Goal: Transaction & Acquisition: Purchase product/service

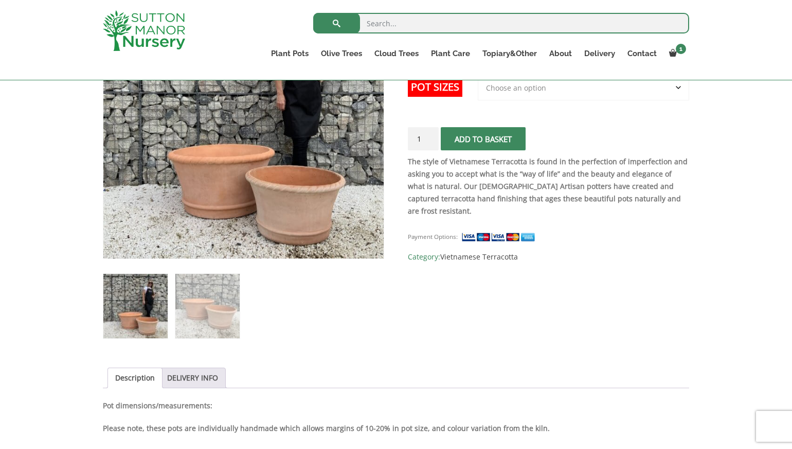
scroll to position [251, 0]
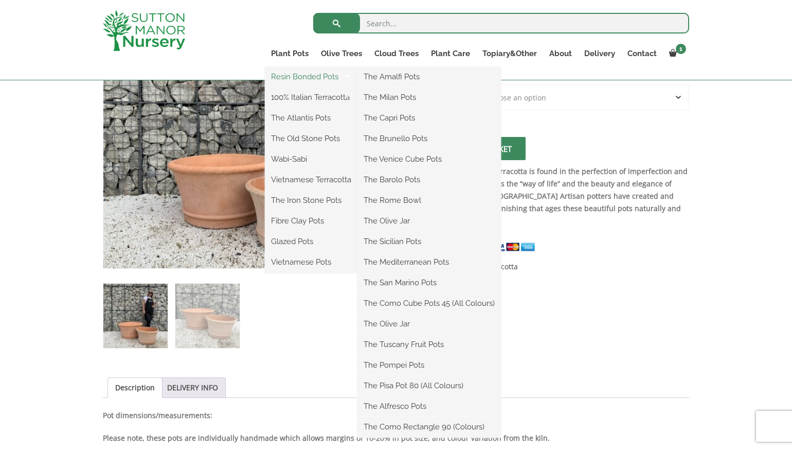
click at [297, 76] on link "Resin Bonded Pots" at bounding box center [311, 76] width 93 height 15
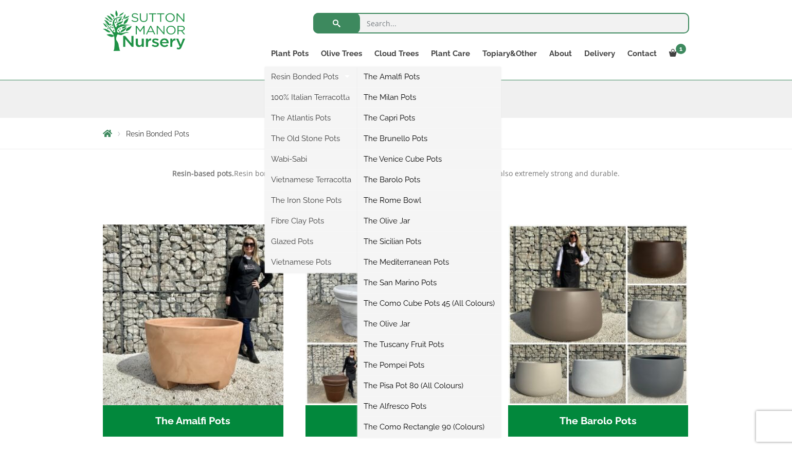
scroll to position [138, 0]
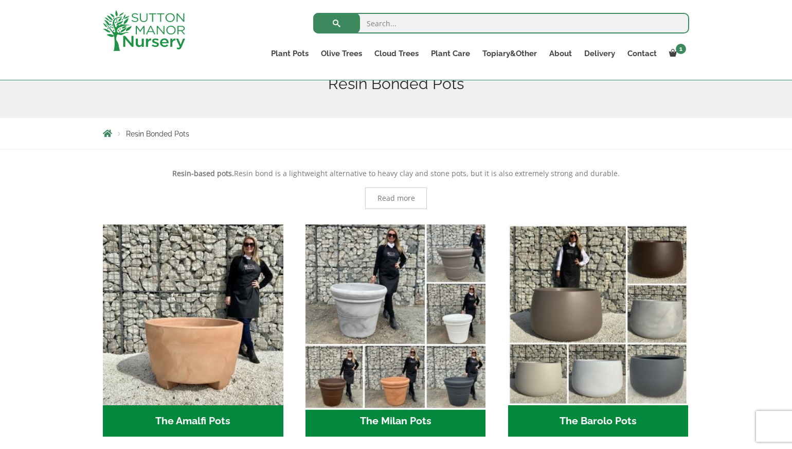
click at [359, 308] on img "Visit product category The Milan Pots" at bounding box center [395, 314] width 189 height 189
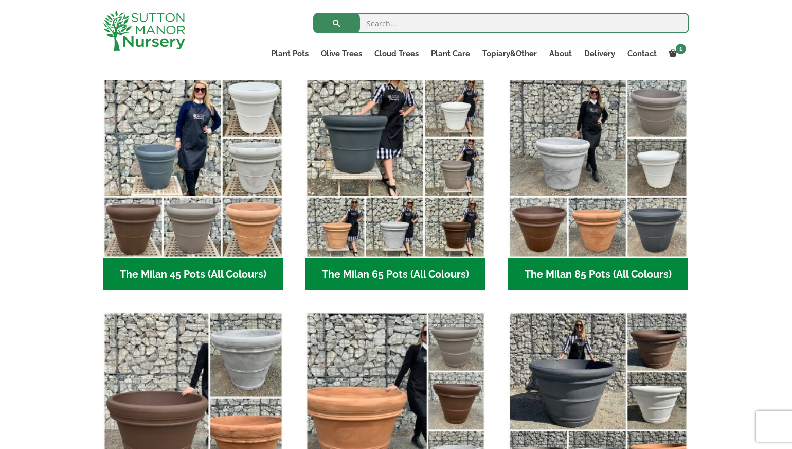
scroll to position [273, 1]
click at [372, 272] on h2 "The Milan 65 Pots (All Colours) (6)" at bounding box center [396, 274] width 181 height 32
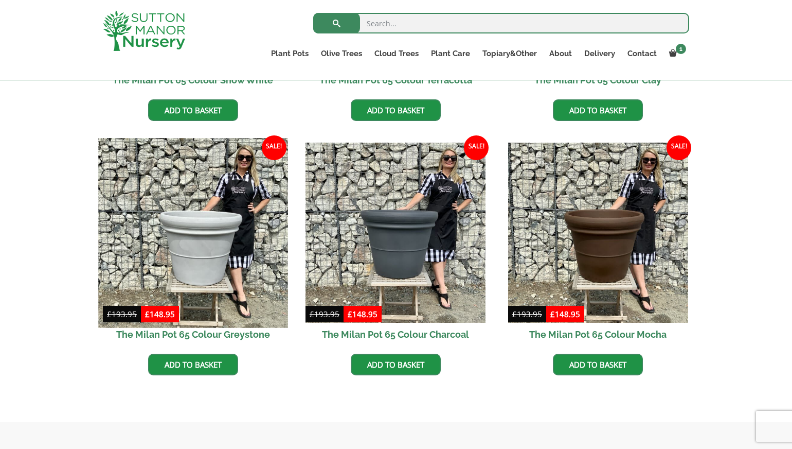
scroll to position [455, 1]
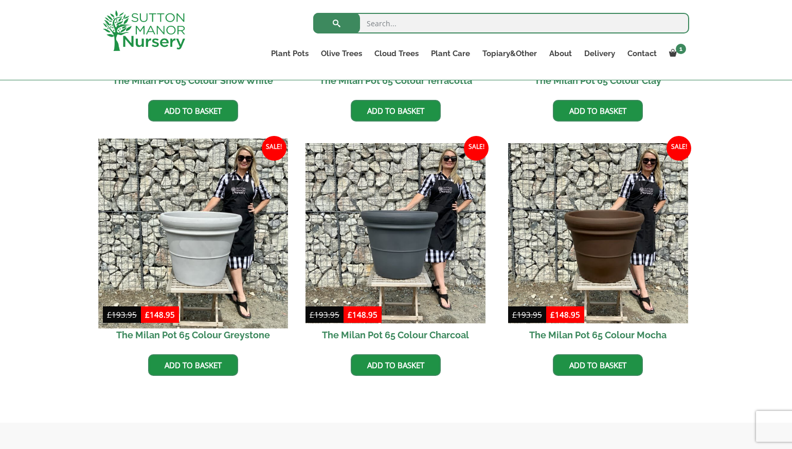
click at [236, 264] on img at bounding box center [192, 232] width 189 height 189
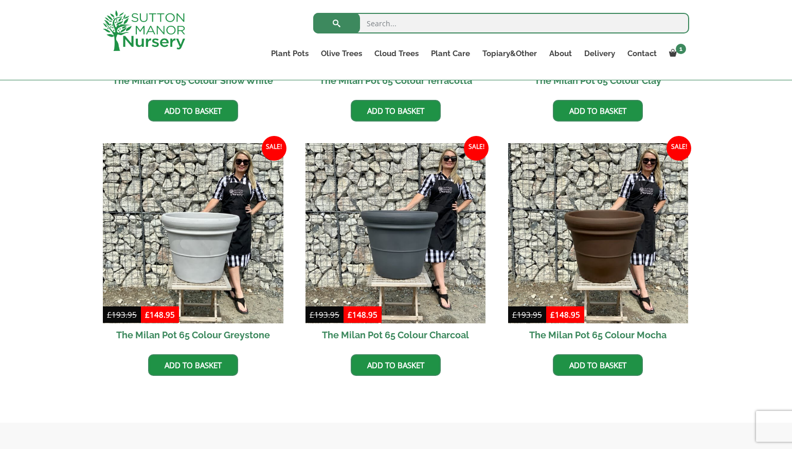
scroll to position [456, 0]
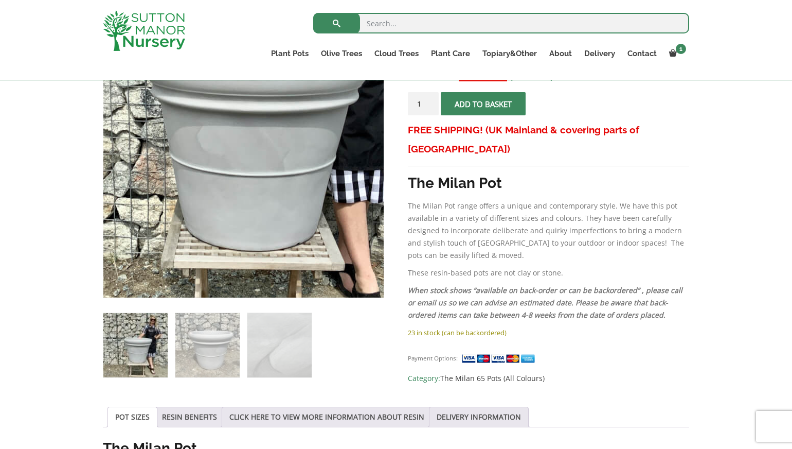
scroll to position [226, 0]
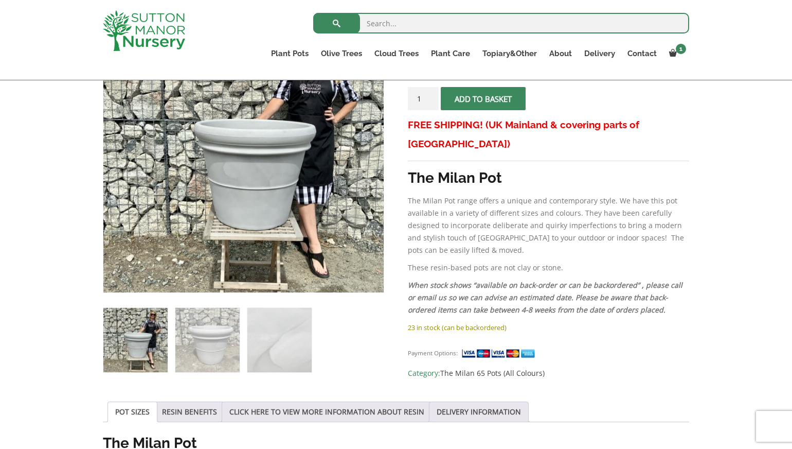
click at [261, 303] on ol at bounding box center [243, 333] width 281 height 80
click at [261, 326] on img at bounding box center [279, 340] width 64 height 64
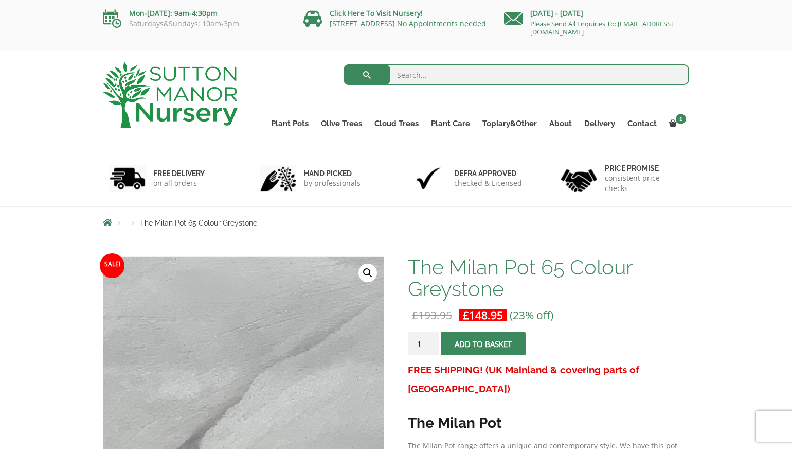
scroll to position [0, 0]
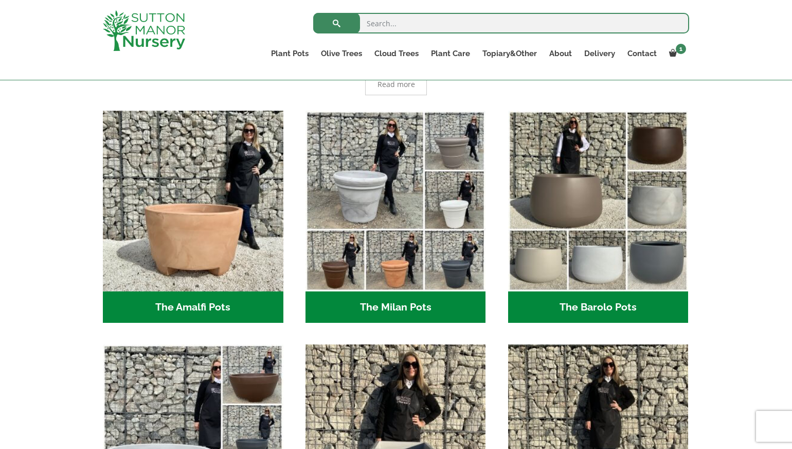
scroll to position [250, 0]
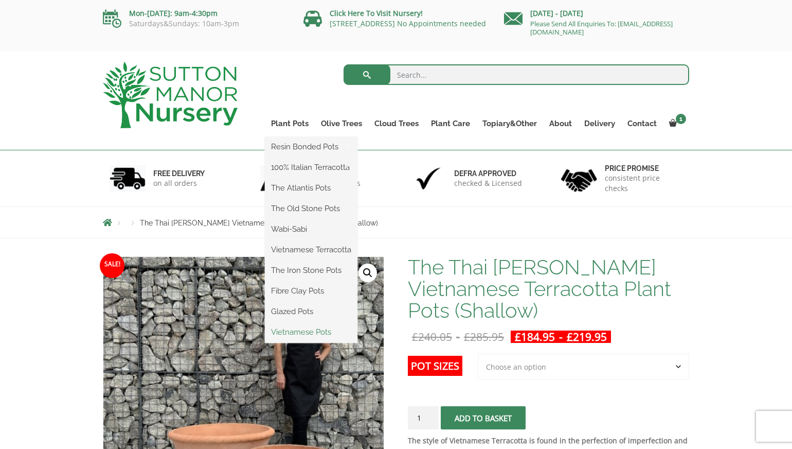
click at [295, 332] on link "Vietnamese Pots" at bounding box center [311, 331] width 93 height 15
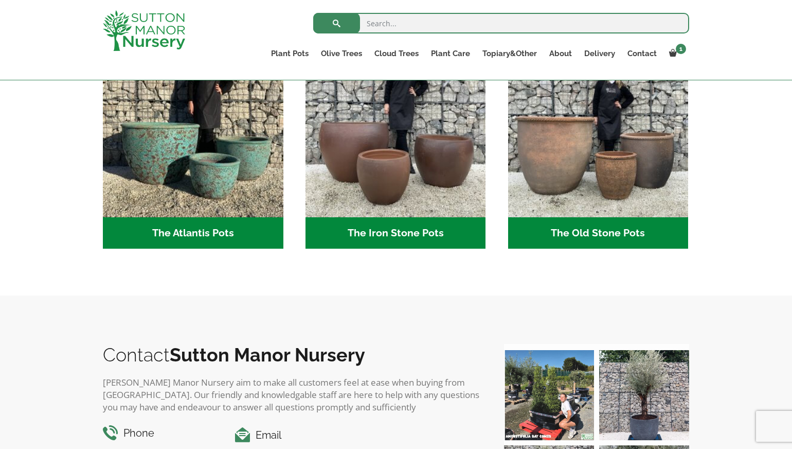
scroll to position [588, 1]
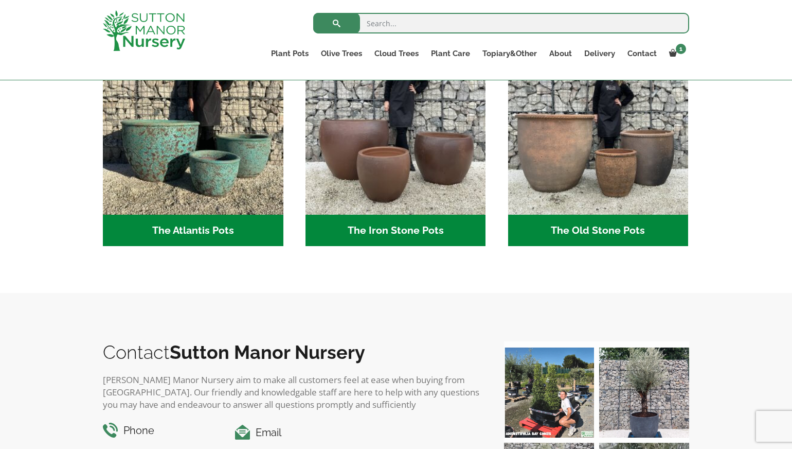
click at [573, 237] on h2 "The Old Stone Pots (7)" at bounding box center [598, 231] width 181 height 32
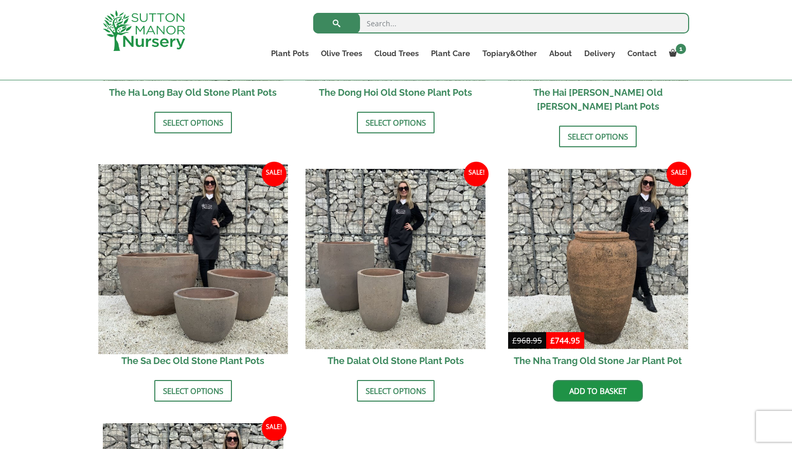
scroll to position [543, 0]
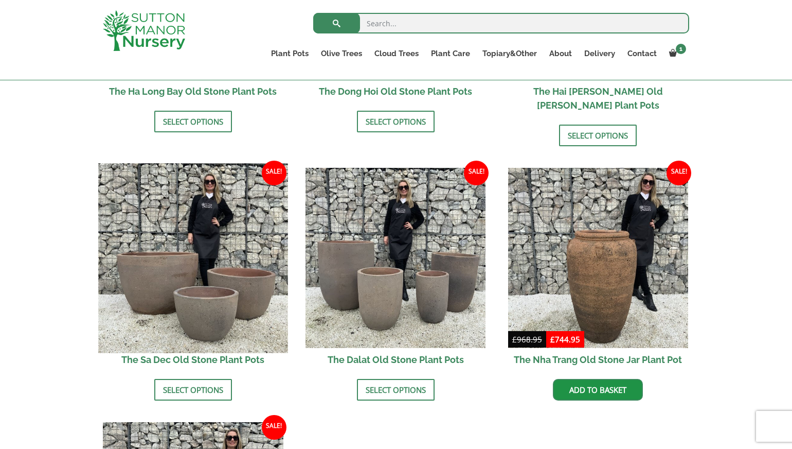
click at [232, 272] on img at bounding box center [192, 257] width 189 height 189
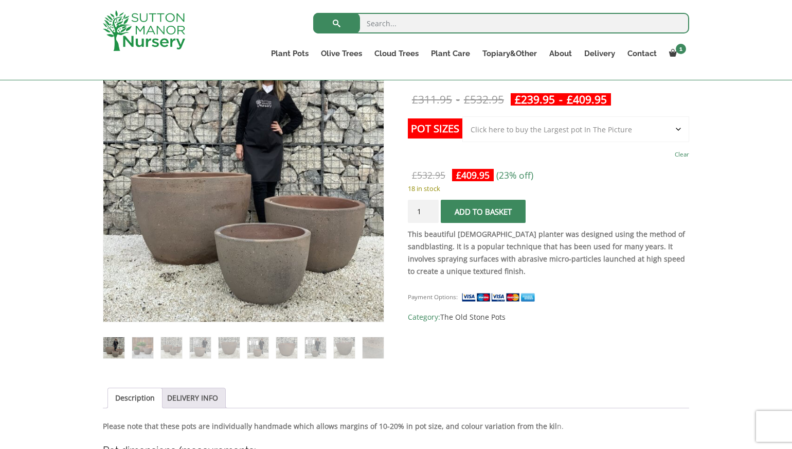
scroll to position [198, 0]
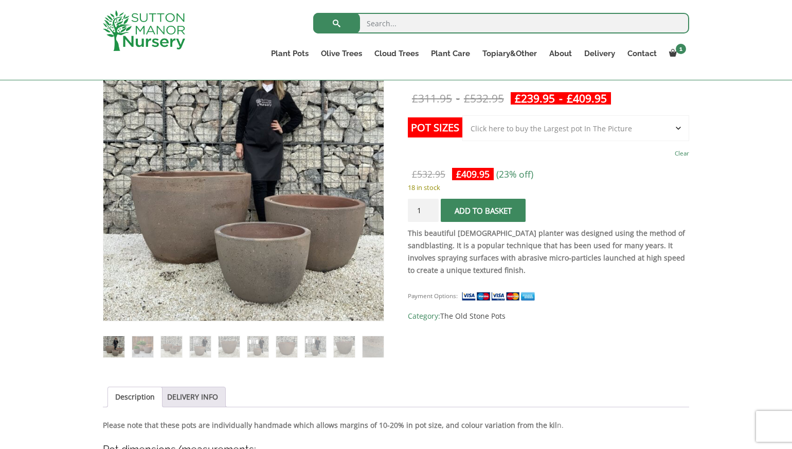
click at [676, 143] on td "Choose an option Click here to buy the 3rd to Largest Pot In The Picture Click …" at bounding box center [576, 137] width 227 height 45
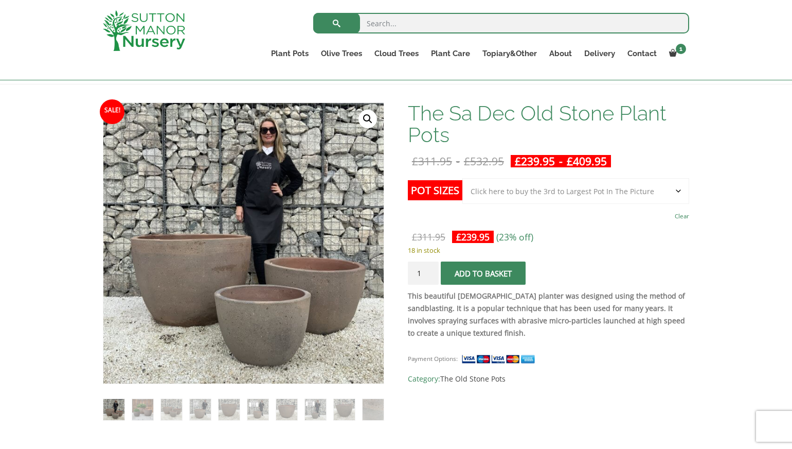
scroll to position [126, 0]
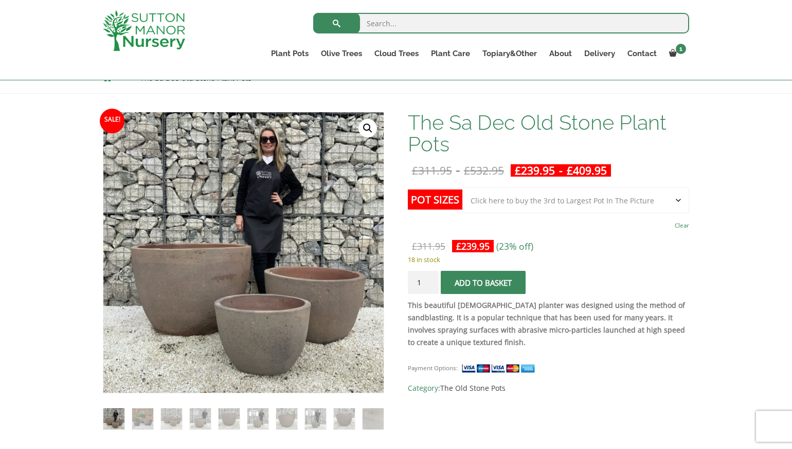
click at [580, 163] on span "£ 409.95" at bounding box center [587, 170] width 48 height 21
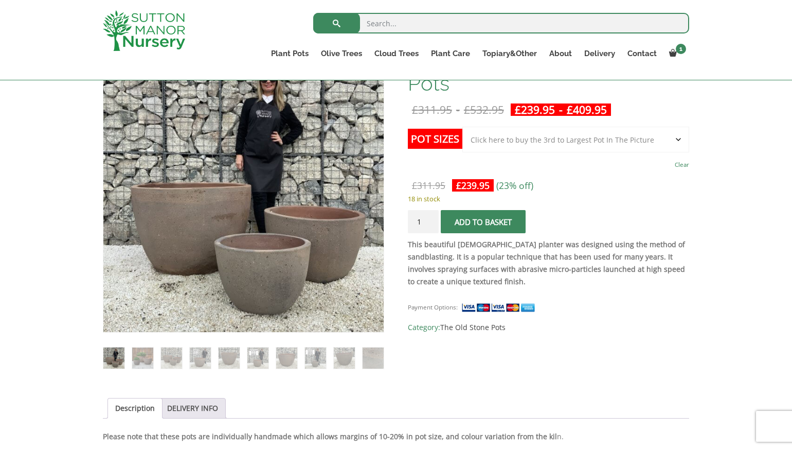
scroll to position [188, 0]
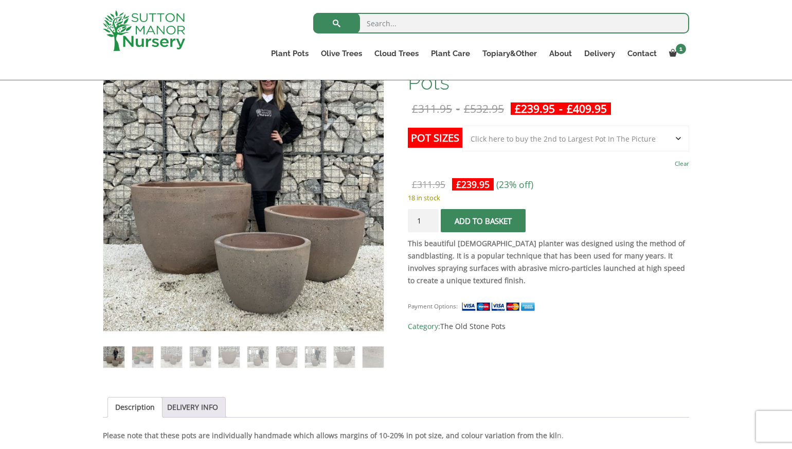
select select "Click here to buy the 2nd to Largest Pot In The Picture"
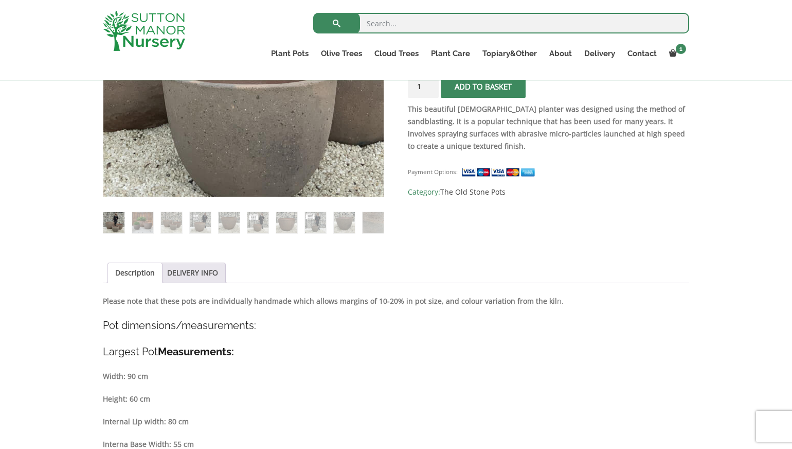
scroll to position [329, 0]
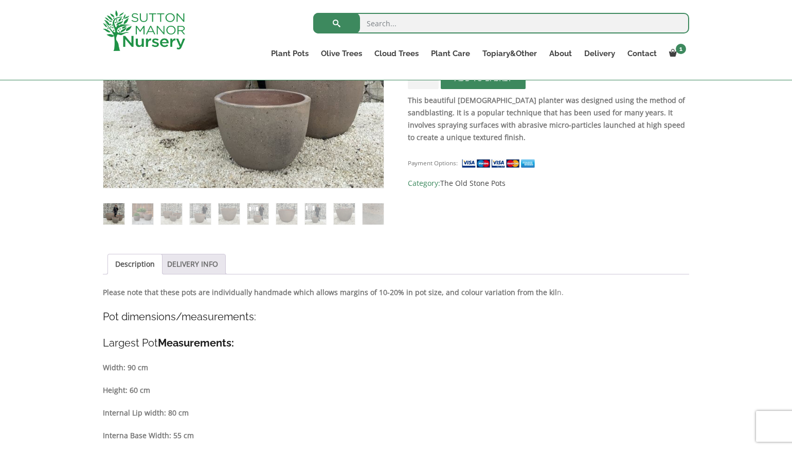
click at [205, 268] on link "DELIVERY INFO" at bounding box center [192, 264] width 51 height 20
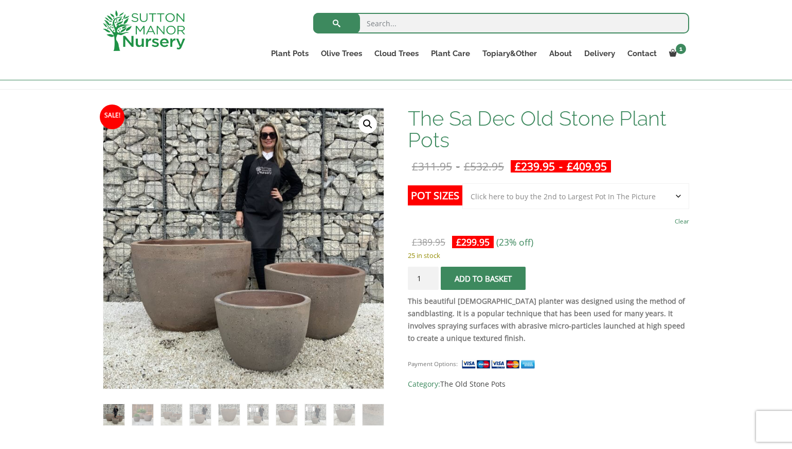
scroll to position [115, 0]
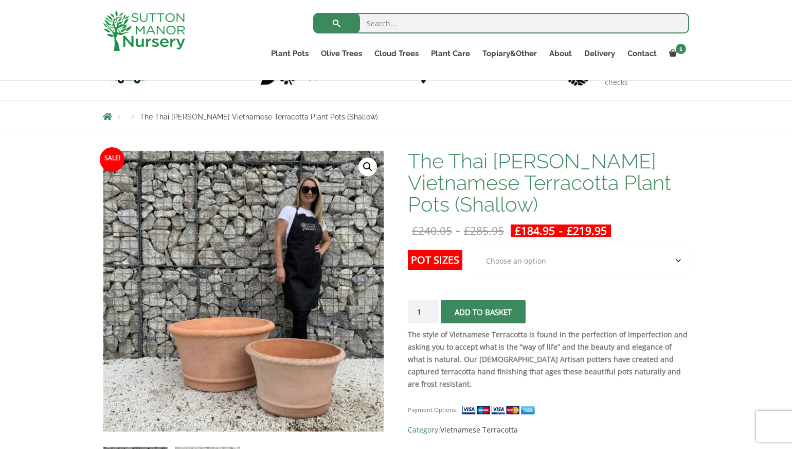
scroll to position [66, 0]
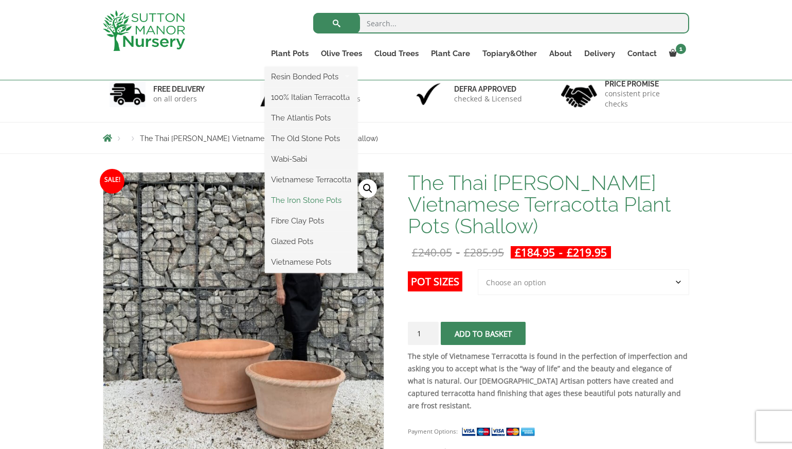
click at [305, 199] on link "The Iron Stone Pots" at bounding box center [311, 199] width 93 height 15
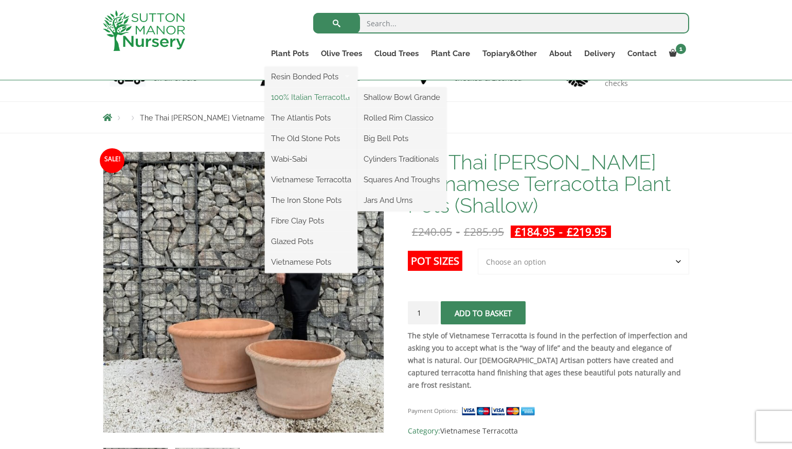
scroll to position [89, 0]
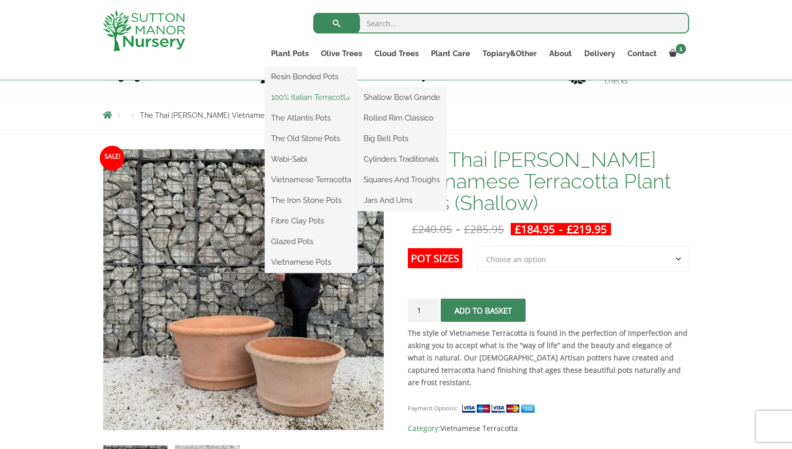
click at [287, 96] on link "100% Italian Terracotta" at bounding box center [311, 97] width 93 height 15
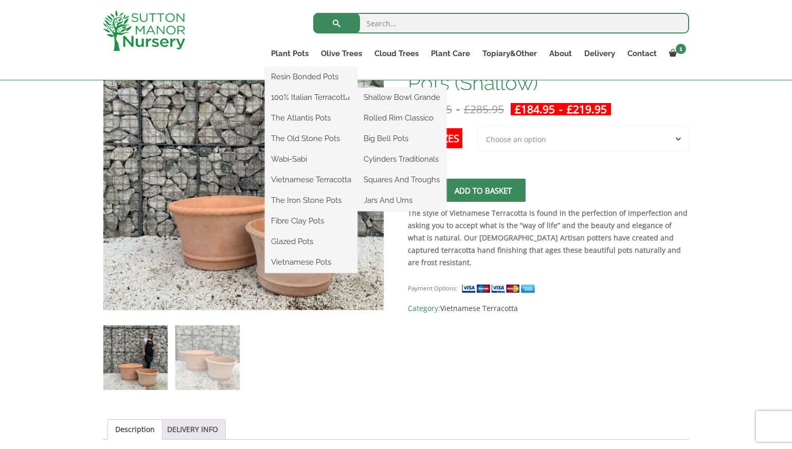
scroll to position [207, 0]
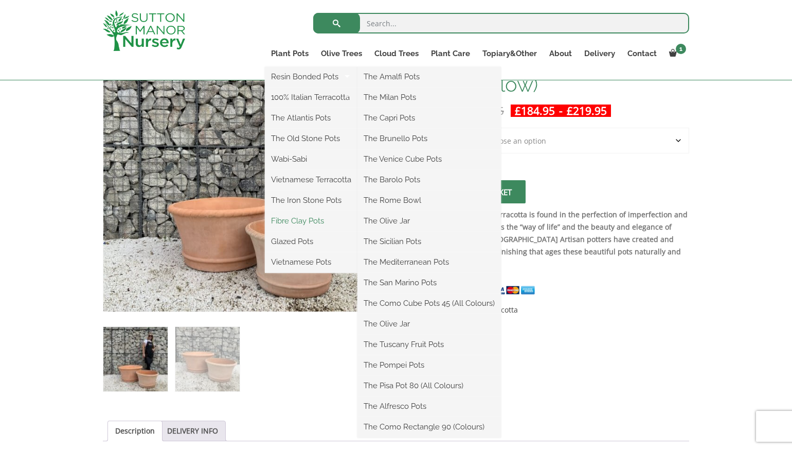
click at [292, 223] on link "Fibre Clay Pots" at bounding box center [311, 220] width 93 height 15
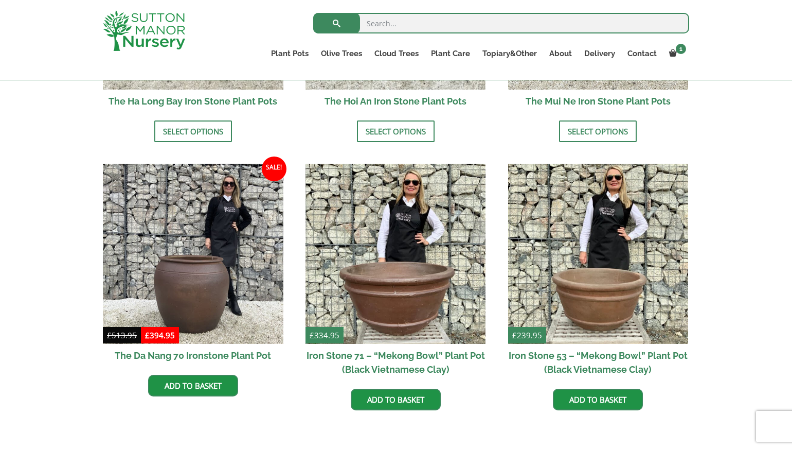
scroll to position [540, 0]
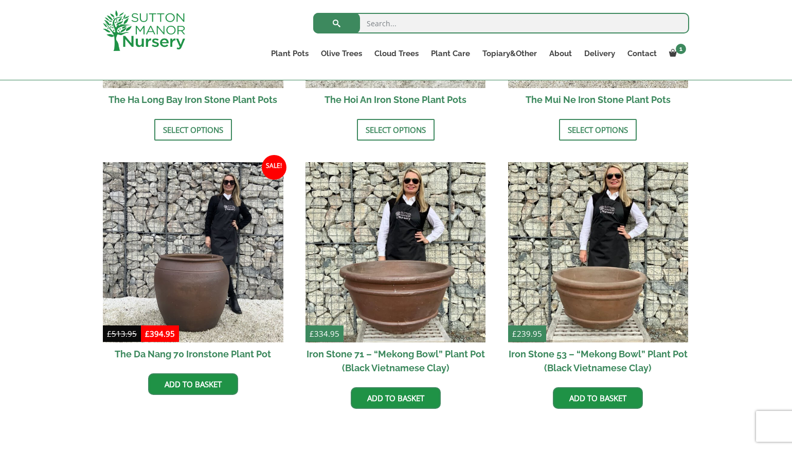
click at [385, 368] on h2 "Iron Stone 71 – “Mekong Bowl” Plant Pot (Black Vietnamese Clay)" at bounding box center [396, 360] width 181 height 37
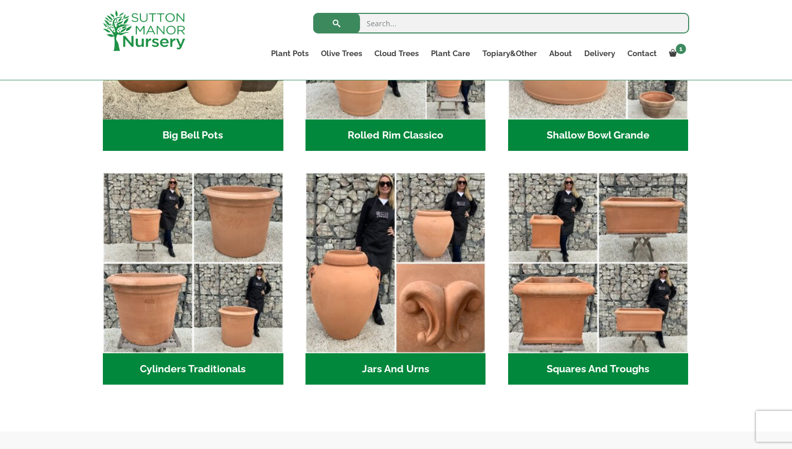
scroll to position [473, 0]
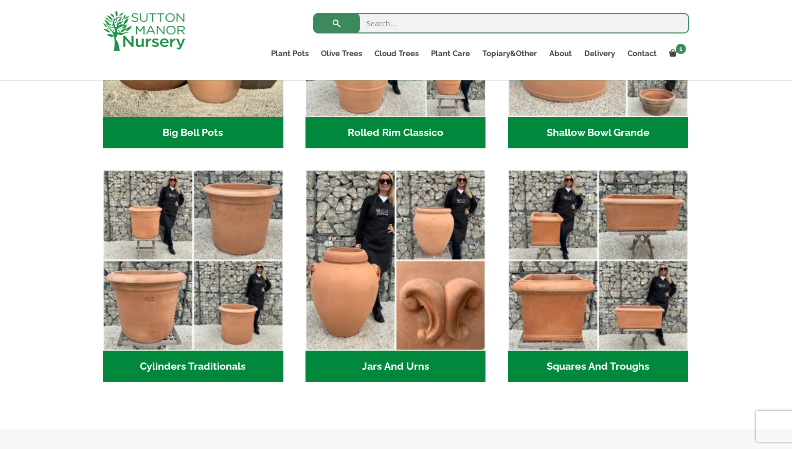
click at [545, 137] on h2 "Shallow Bowl Grande (2)" at bounding box center [598, 133] width 181 height 32
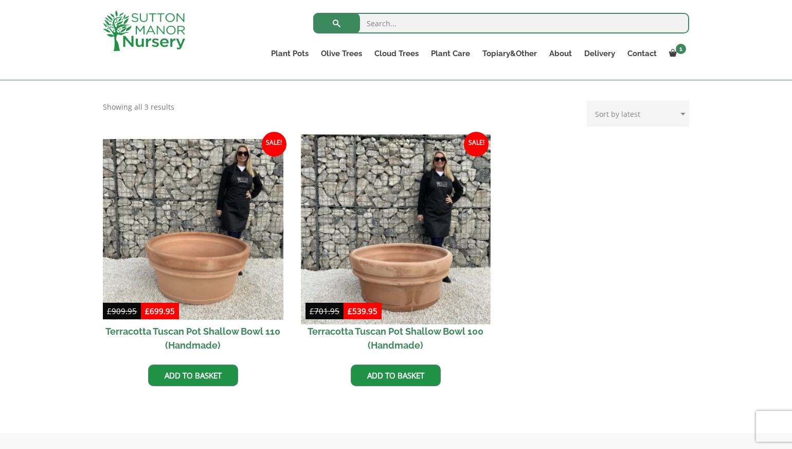
scroll to position [406, 1]
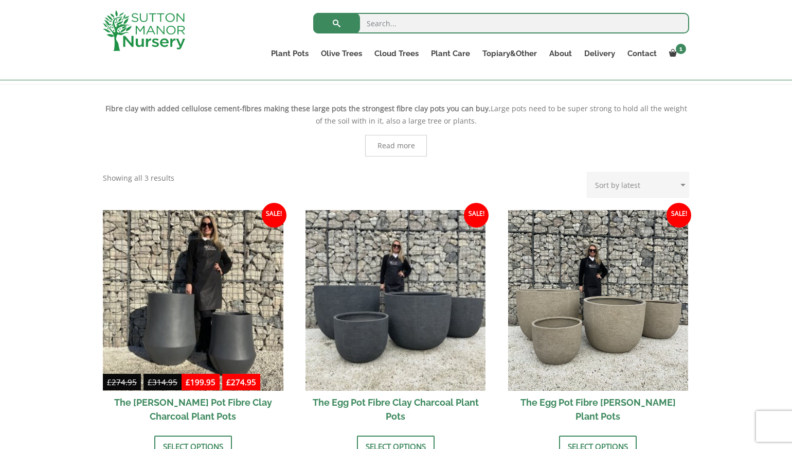
scroll to position [205, 0]
